Goal: Information Seeking & Learning: Learn about a topic

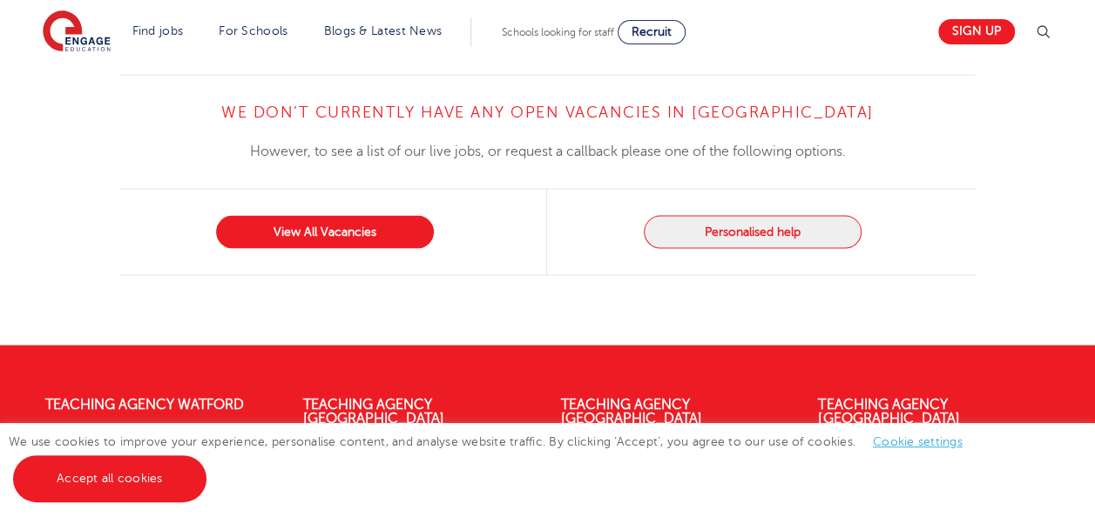
scroll to position [1657, 0]
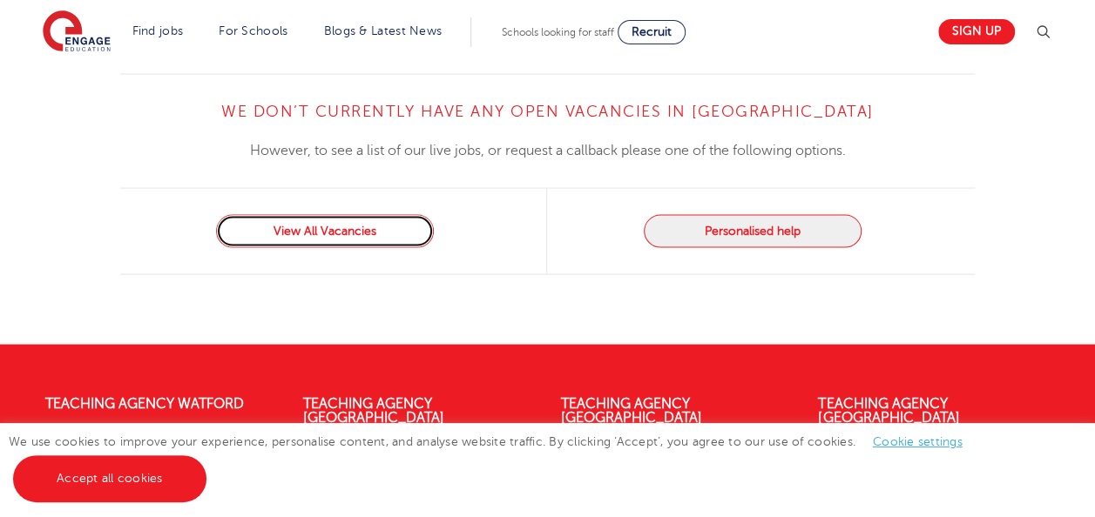
click at [380, 215] on link "View All Vacancies" at bounding box center [325, 231] width 218 height 33
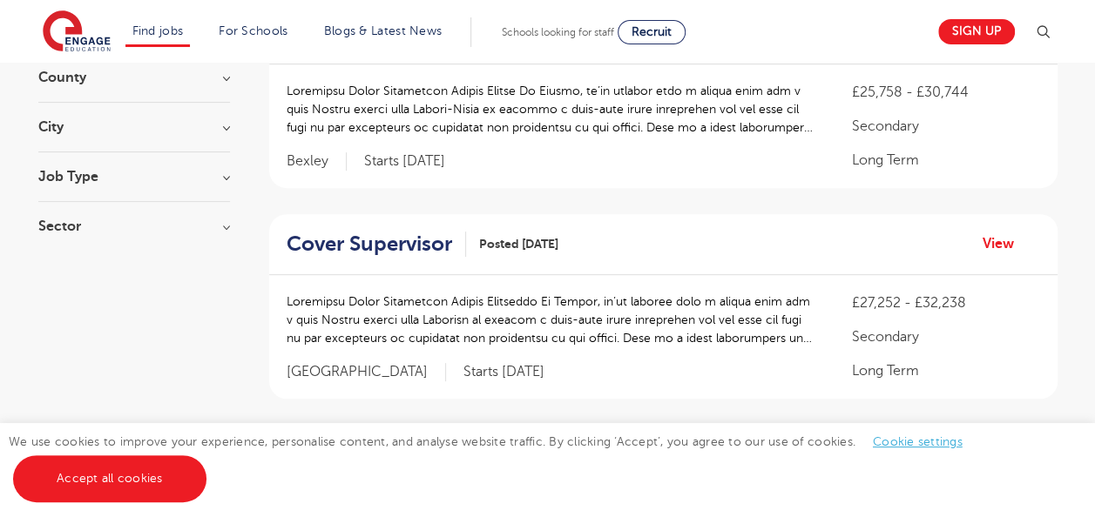
scroll to position [236, 0]
click at [199, 171] on h3 "Job Type" at bounding box center [134, 176] width 192 height 14
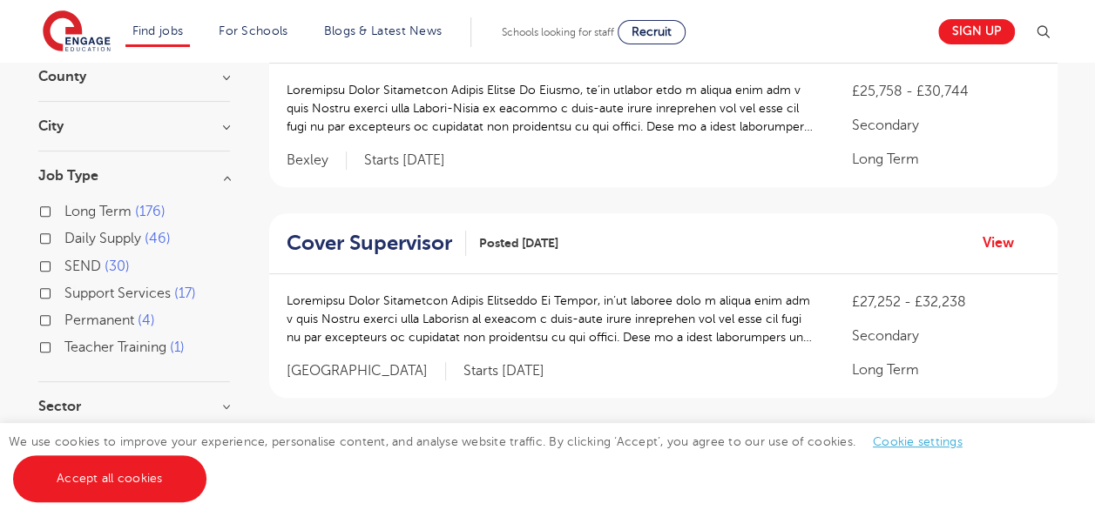
click at [64, 235] on label "Daily Supply 46" at bounding box center [117, 238] width 106 height 23
click at [64, 235] on input "Daily Supply 46" at bounding box center [69, 236] width 11 height 11
checkbox input "true"
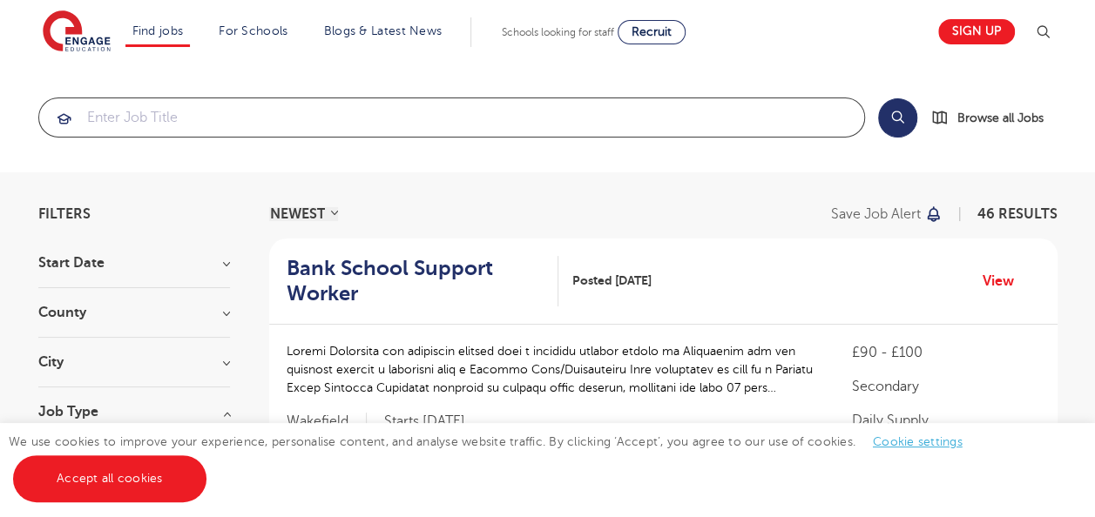
click at [369, 119] on input "search" at bounding box center [451, 117] width 825 height 38
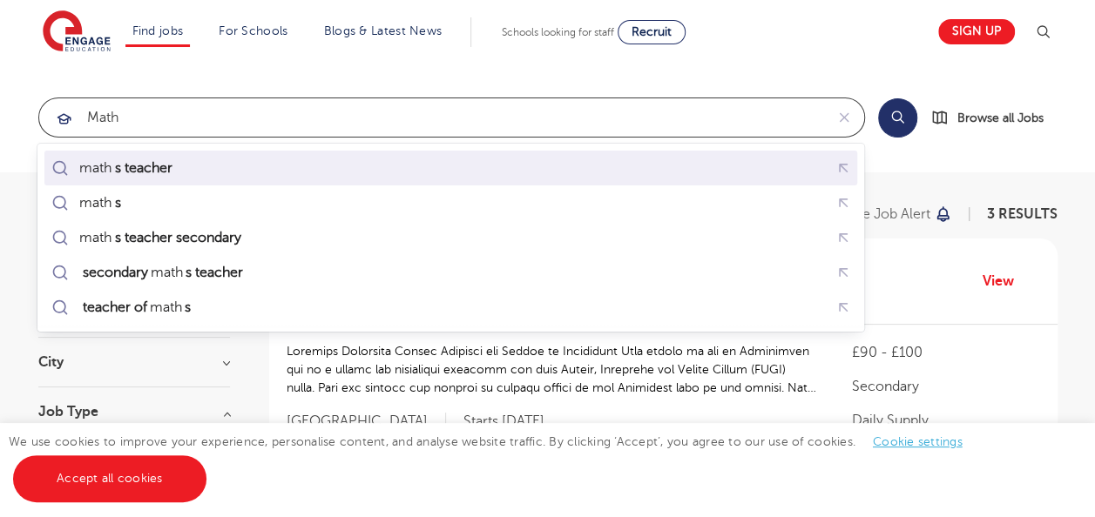
click at [252, 176] on div "math s teacher" at bounding box center [451, 168] width 806 height 27
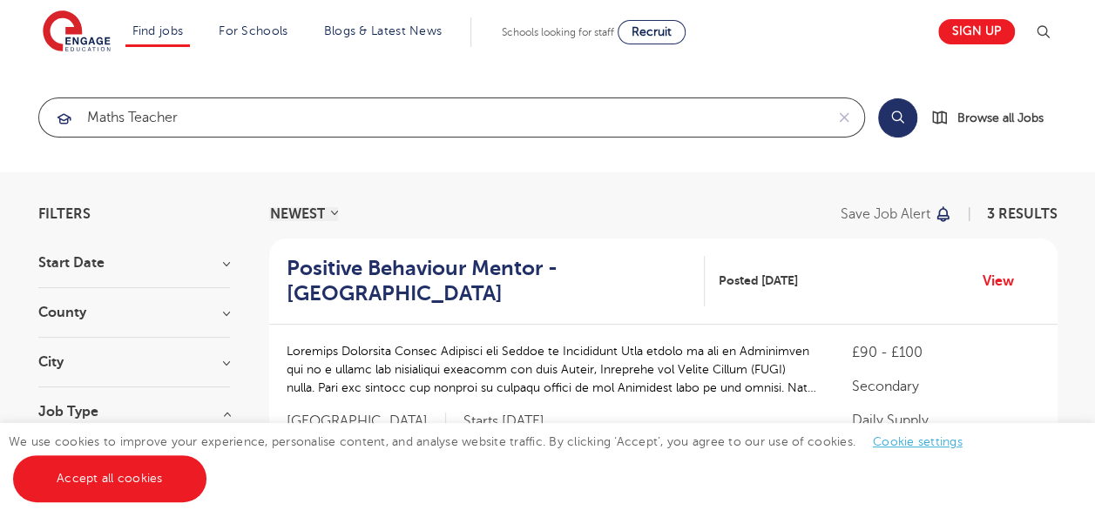
type input "maths teacher"
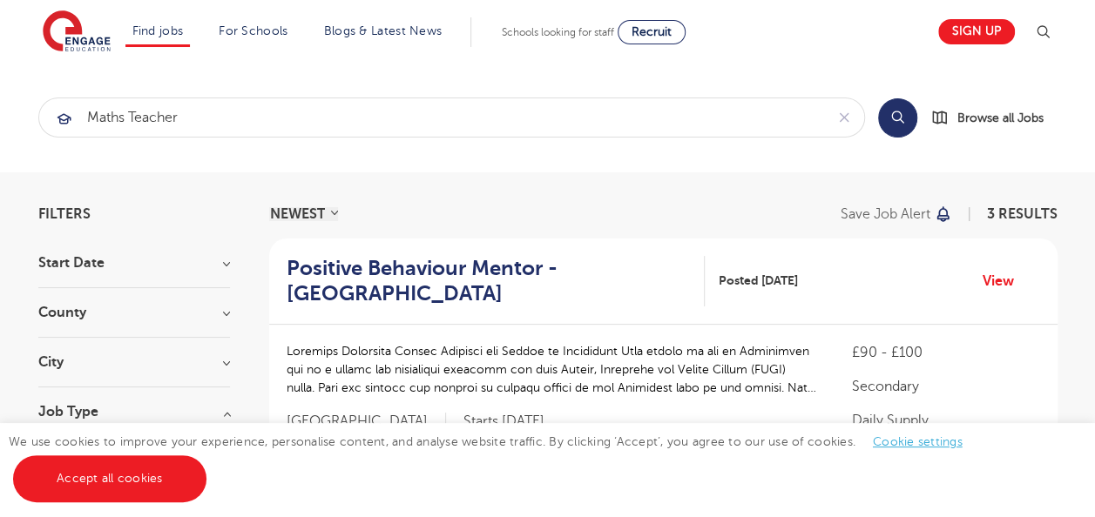
click at [895, 110] on button "Search" at bounding box center [897, 117] width 39 height 39
click at [211, 359] on h3 "City" at bounding box center [134, 362] width 192 height 14
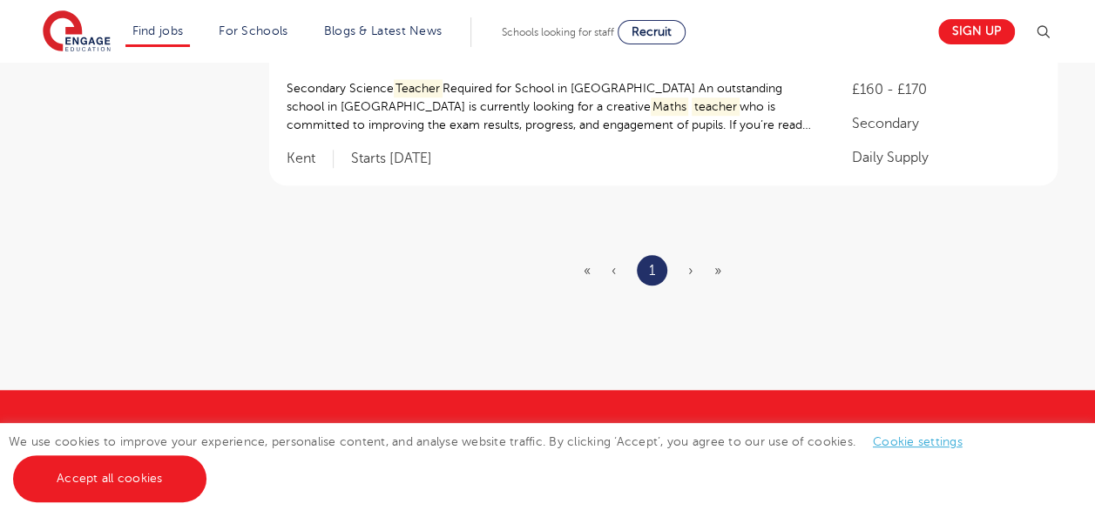
scroll to position [685, 0]
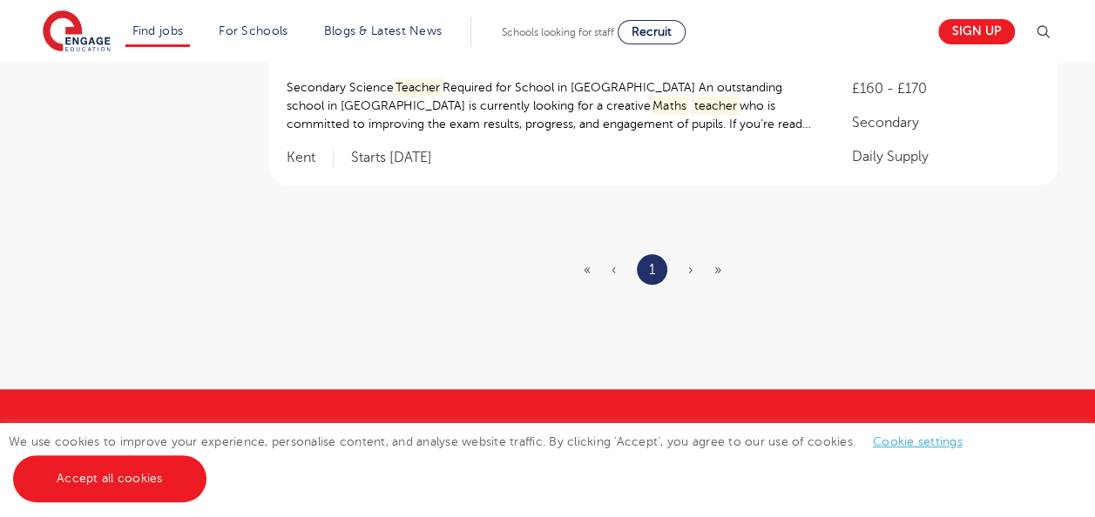
click at [689, 272] on span "›" at bounding box center [690, 270] width 5 height 16
drag, startPoint x: 718, startPoint y: 271, endPoint x: 547, endPoint y: 189, distance: 189.4
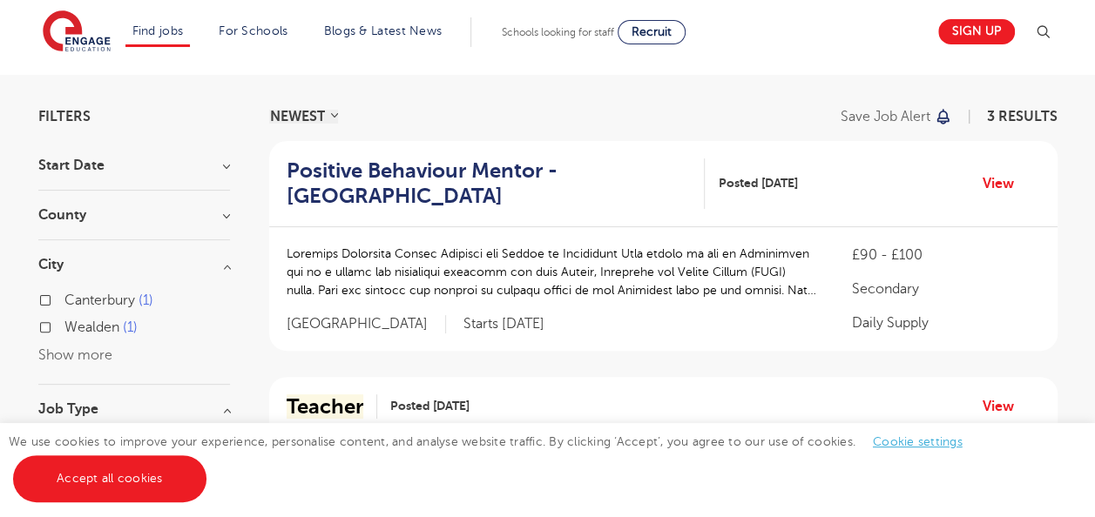
scroll to position [0, 0]
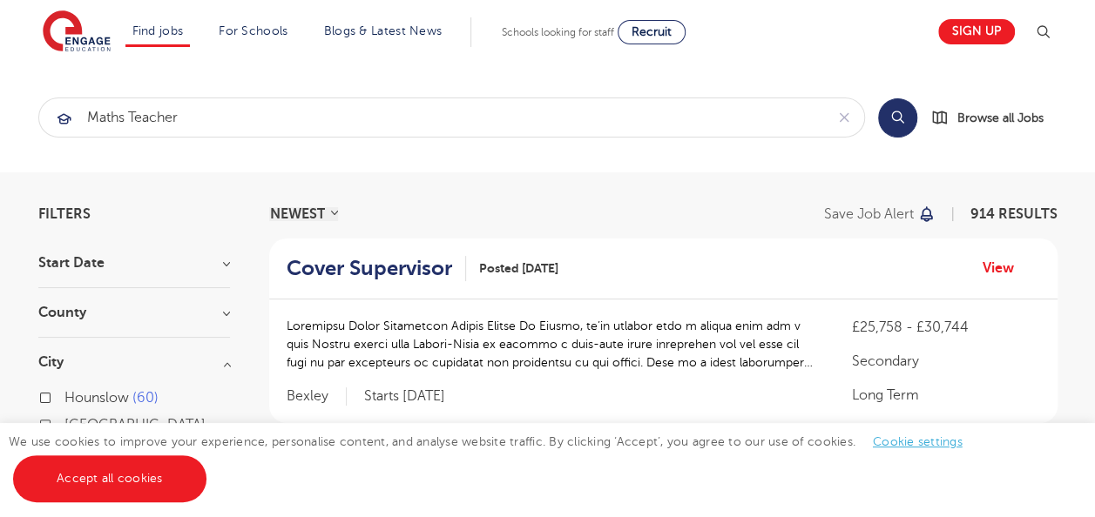
scroll to position [236, 0]
